Goal: Information Seeking & Learning: Understand process/instructions

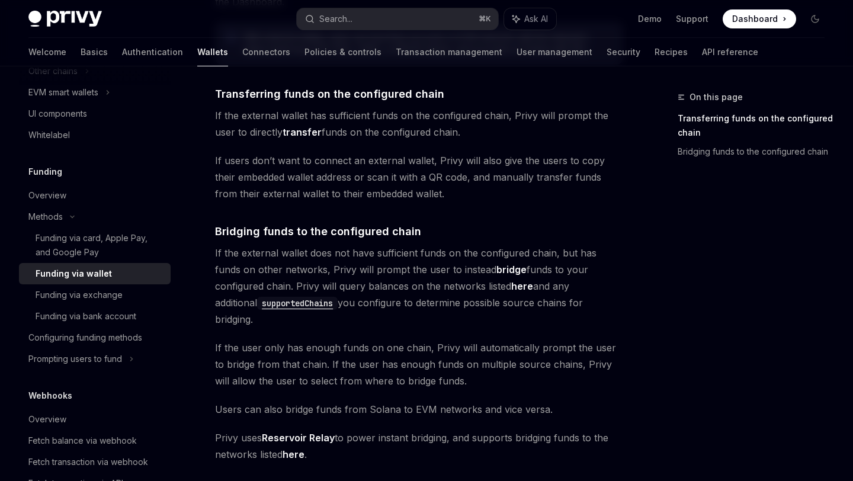
scroll to position [235, 0]
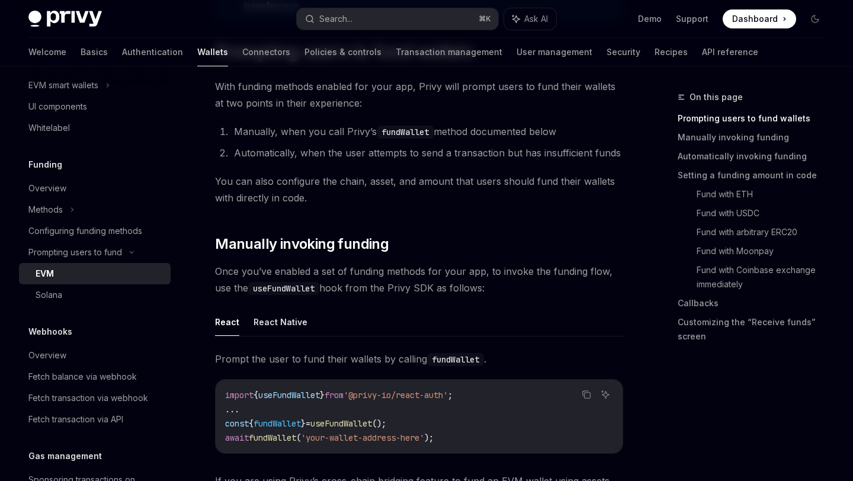
scroll to position [180, 0]
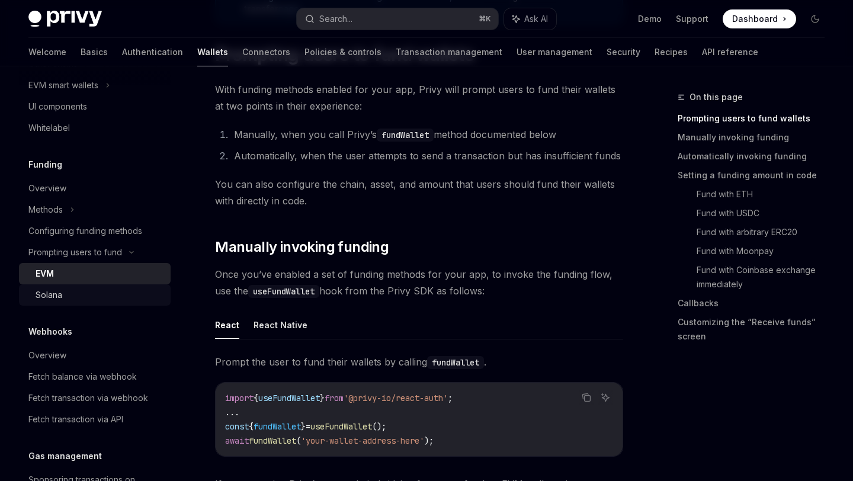
click at [113, 296] on div "Solana" at bounding box center [100, 295] width 128 height 14
type textarea "*"
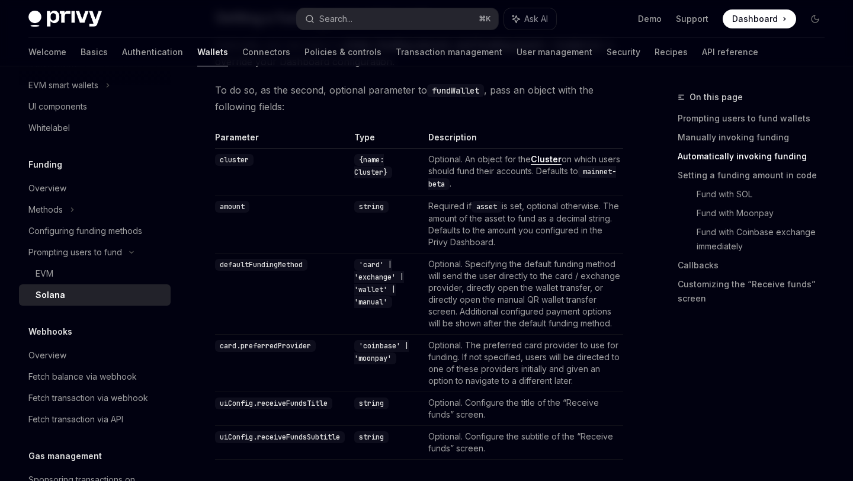
scroll to position [837, 0]
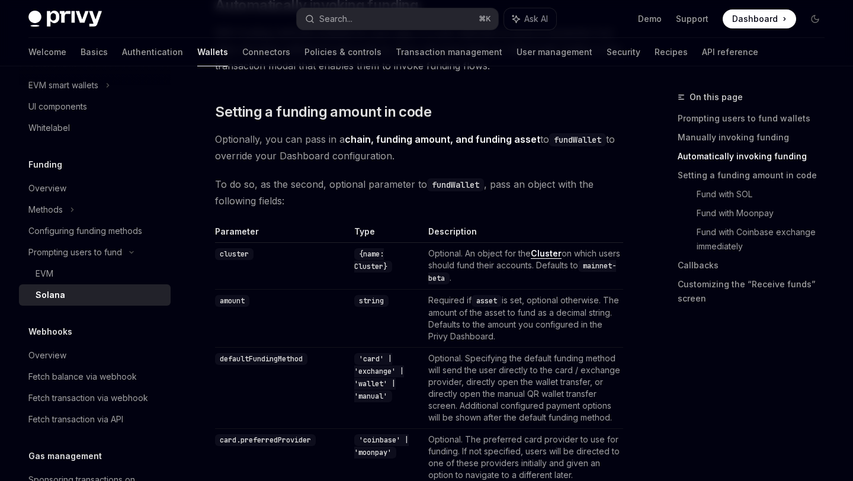
click at [545, 253] on link "Cluster" at bounding box center [546, 253] width 31 height 11
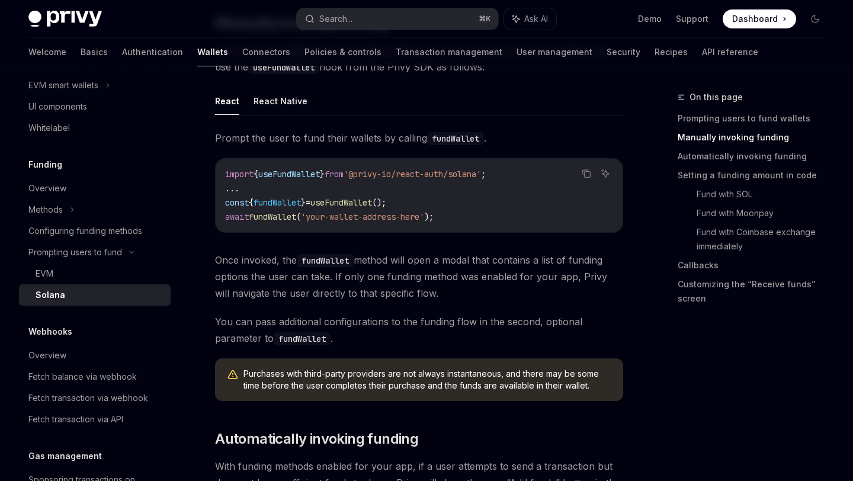
scroll to position [403, 0]
click at [424, 218] on span "'your-wallet-address-here'" at bounding box center [362, 217] width 123 height 11
click at [417, 226] on div "import { useFundWallet } from '@privy-io/react-auth/solana' ; ... const { fundW…" at bounding box center [419, 195] width 407 height 73
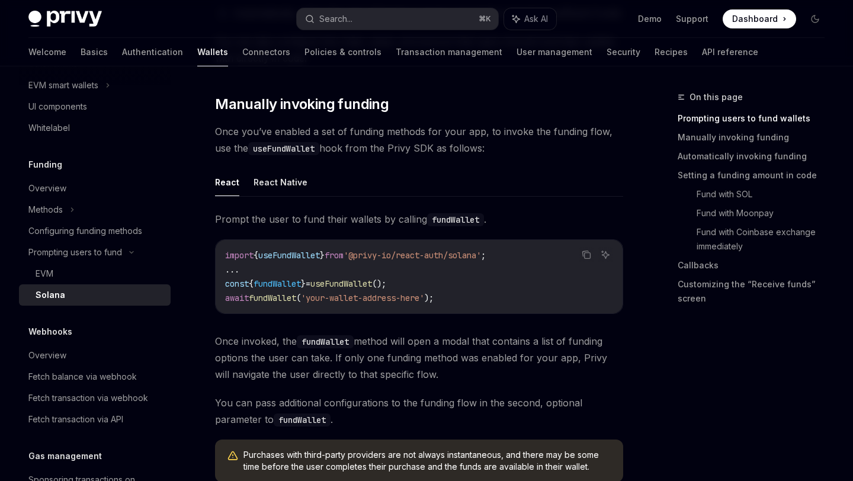
scroll to position [332, 0]
